Goal: Transaction & Acquisition: Purchase product/service

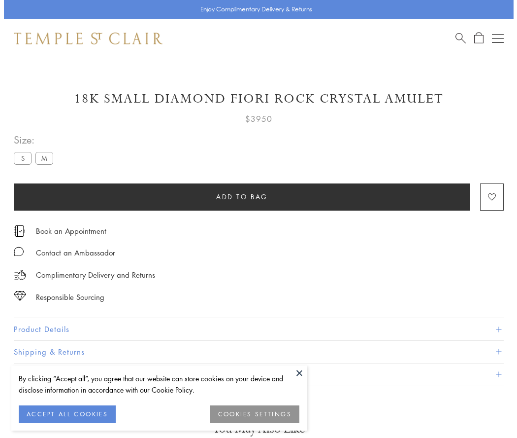
scroll to position [58, 0]
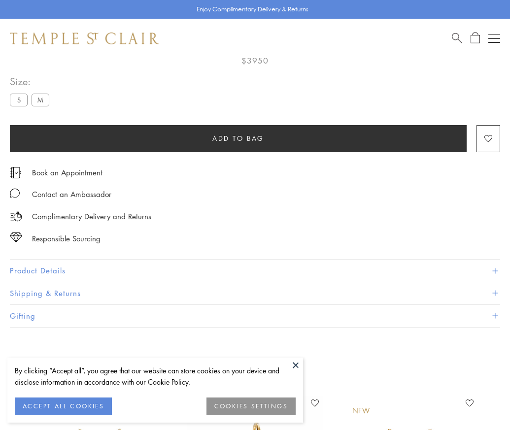
click at [238, 138] on span "Add to bag" at bounding box center [238, 138] width 52 height 11
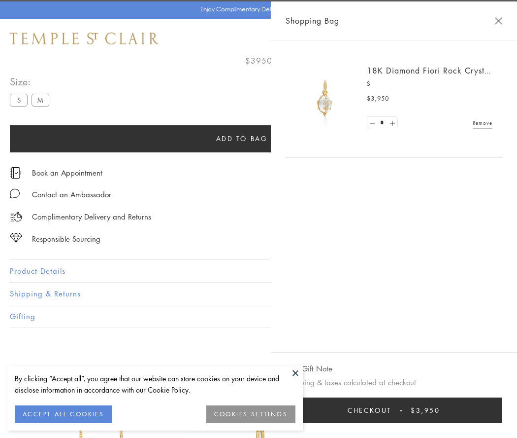
click at [397, 410] on button "Checkout $3,950" at bounding box center [394, 410] width 217 height 26
